Goal: Find specific page/section: Find specific page/section

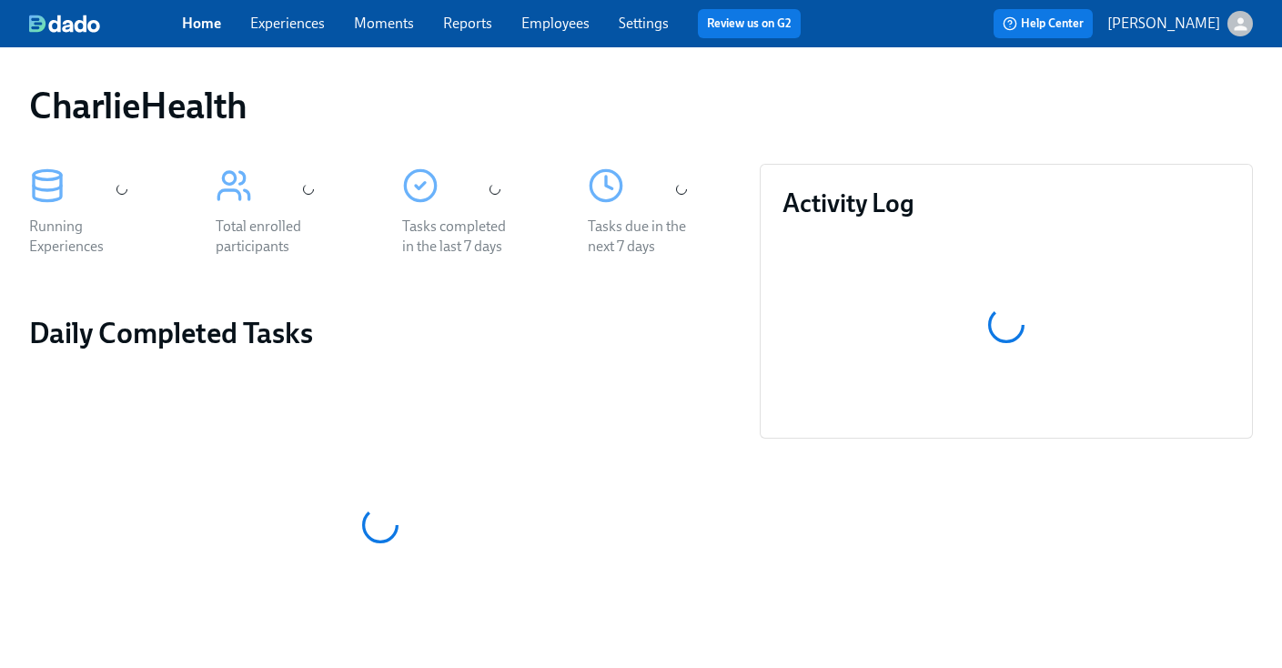
click at [532, 22] on link "Employees" at bounding box center [556, 23] width 68 height 17
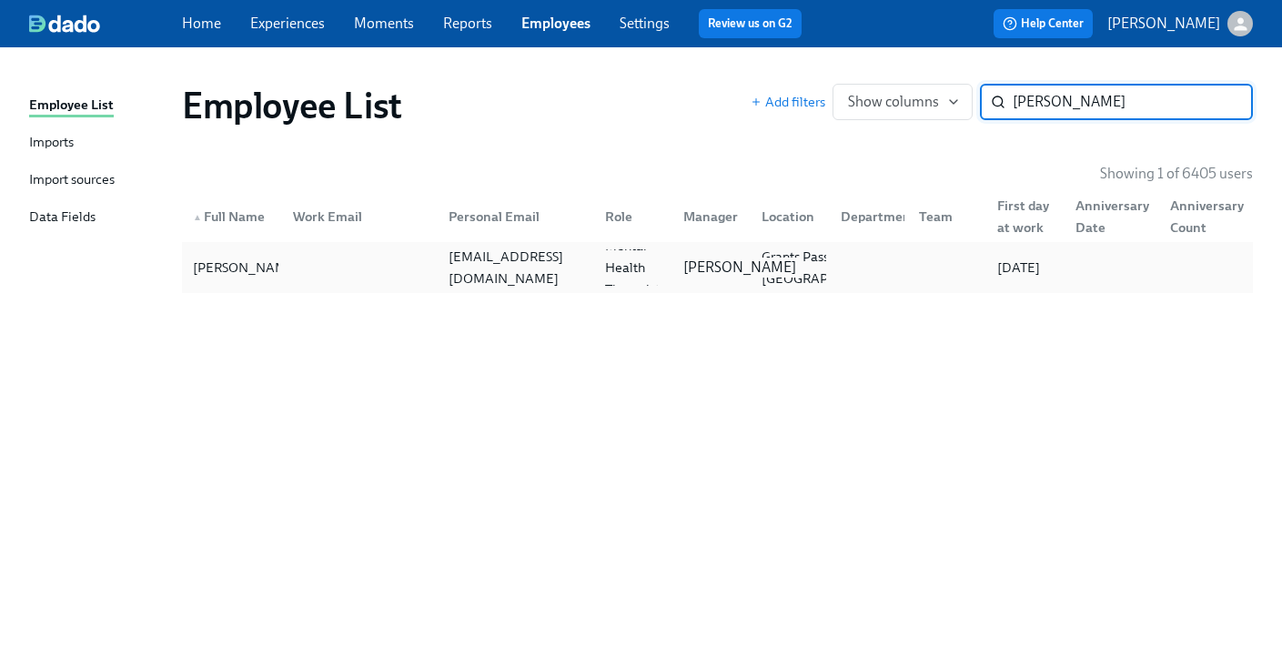
type input "[PERSON_NAME]"
click at [683, 258] on div "[PERSON_NAME]" at bounding box center [739, 268] width 127 height 20
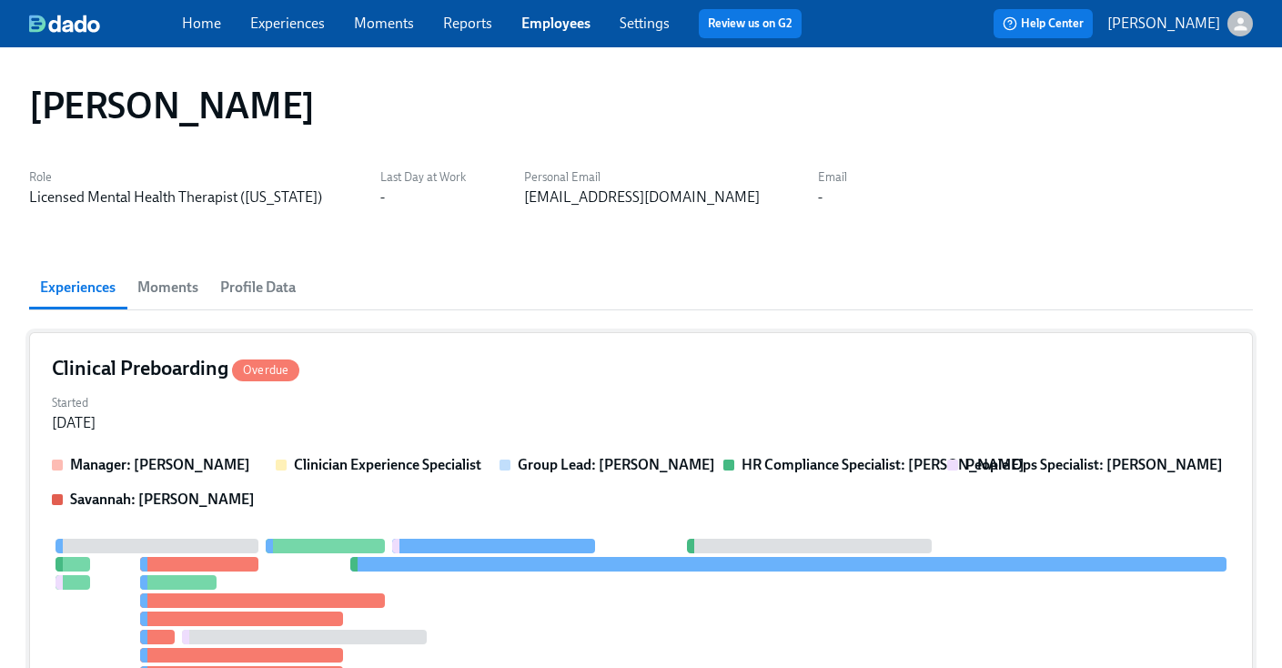
scroll to position [500, 0]
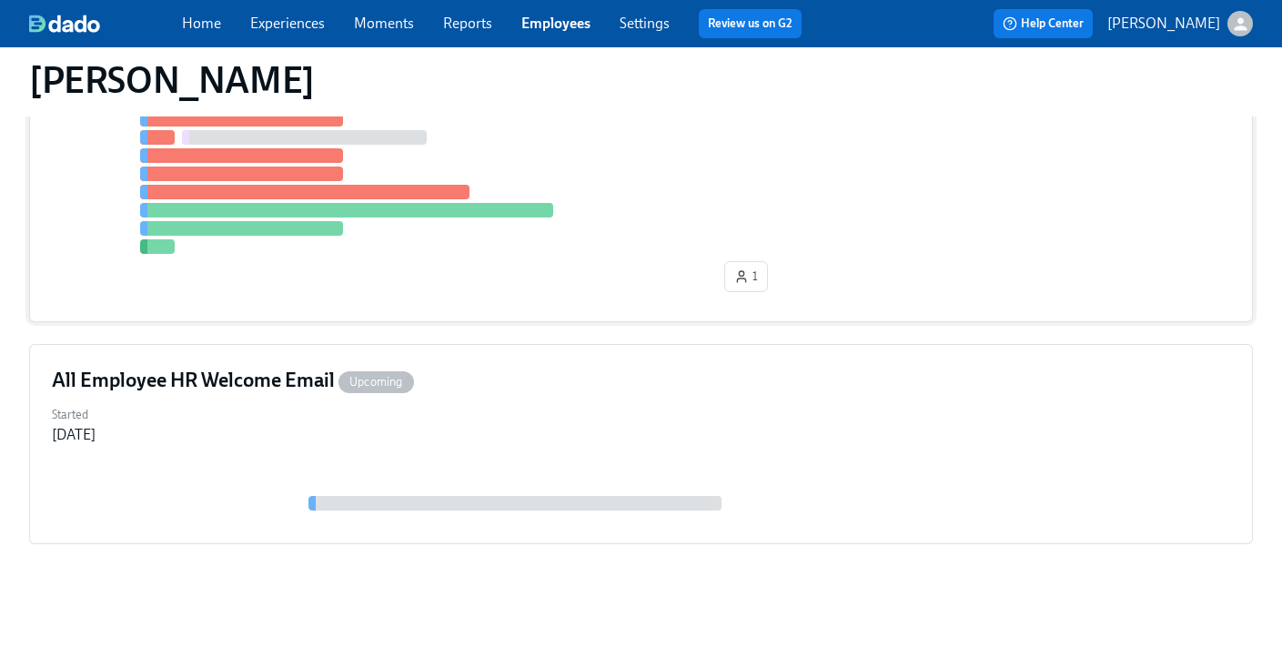
click at [660, 248] on div at bounding box center [641, 146] width 1179 height 215
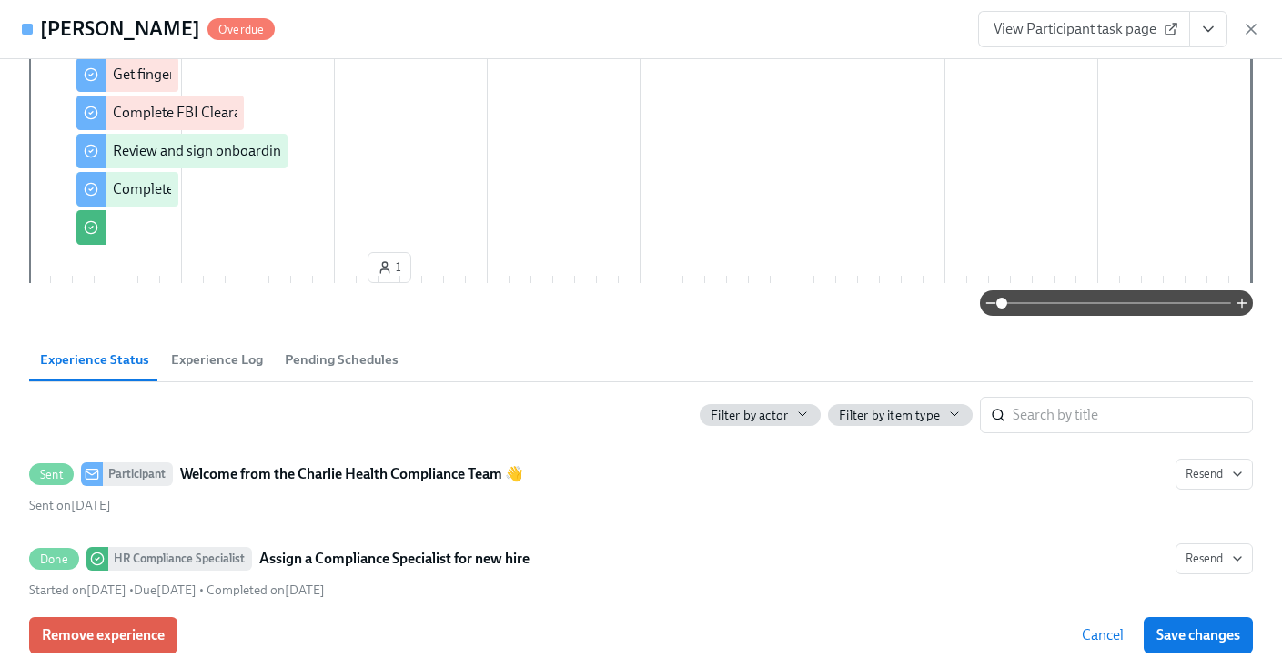
scroll to position [0, 0]
